Goal: Task Accomplishment & Management: Check status

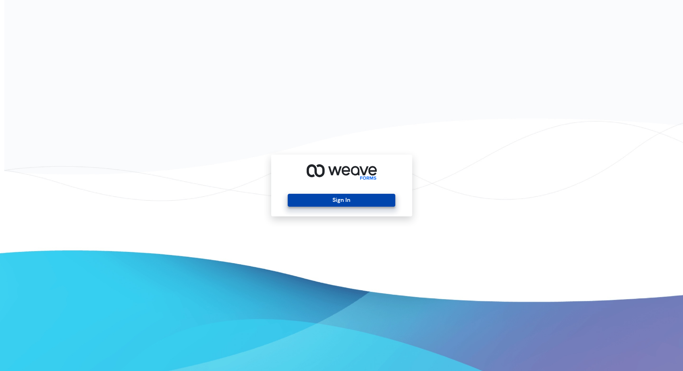
click at [351, 200] on button "Sign In" at bounding box center [342, 200] width 108 height 13
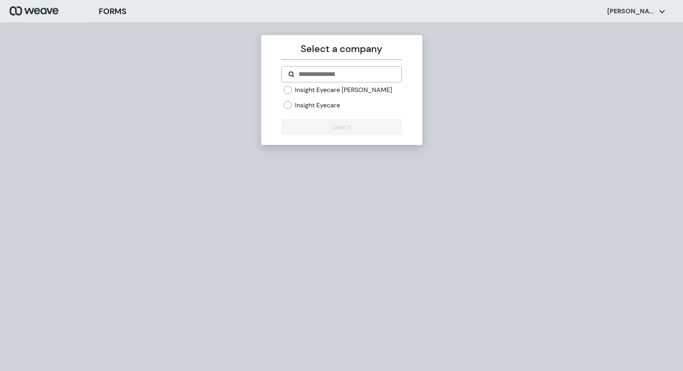
click at [334, 102] on label "Insight Eyecare" at bounding box center [317, 105] width 45 height 9
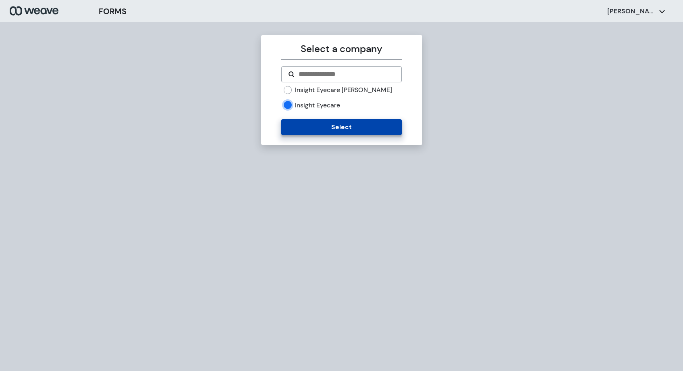
click at [337, 129] on button "Select" at bounding box center [341, 127] width 121 height 16
